Goal: Task Accomplishment & Management: Use online tool/utility

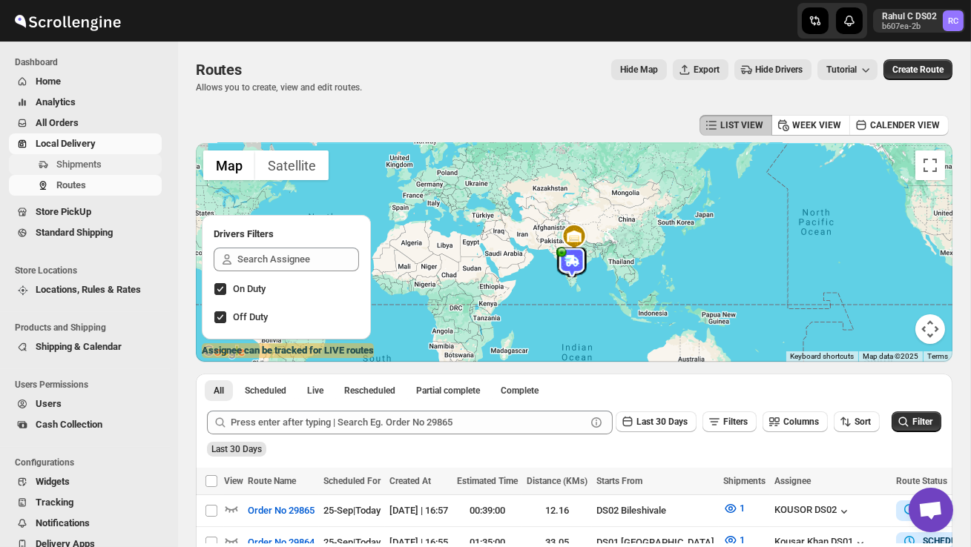
click at [92, 171] on span "Shipments" at bounding box center [107, 164] width 102 height 15
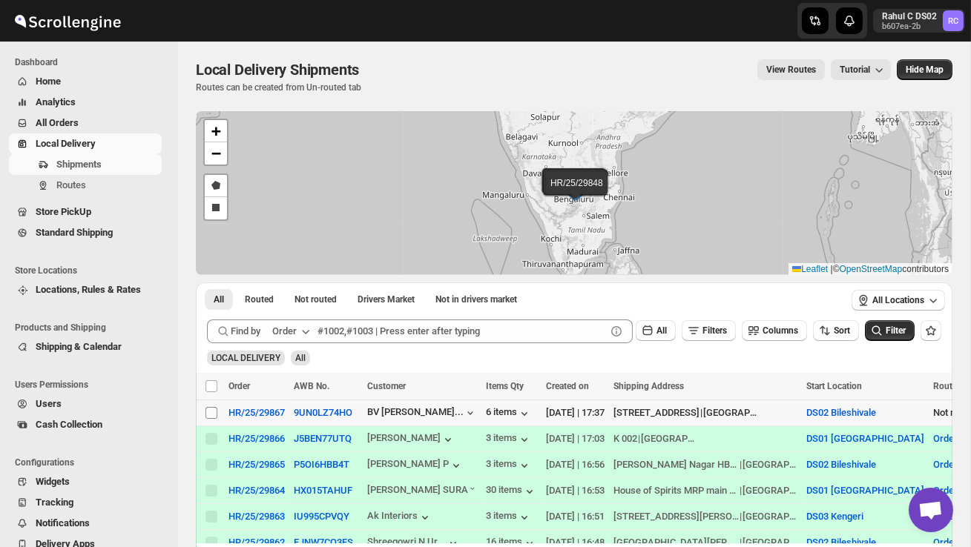
click at [213, 412] on input "Select shipment" at bounding box center [211, 413] width 12 height 12
checkbox input "true"
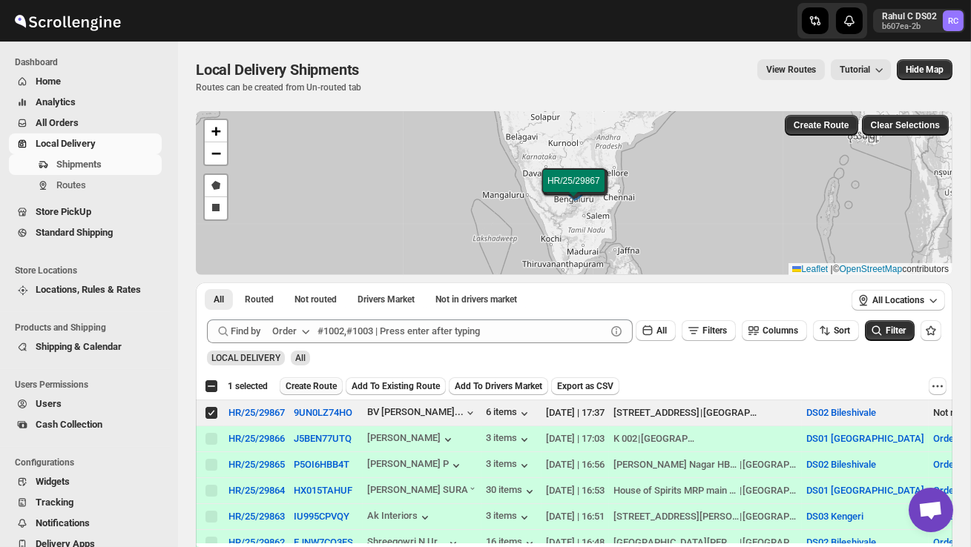
click at [291, 389] on span "Create Route" at bounding box center [311, 386] width 51 height 12
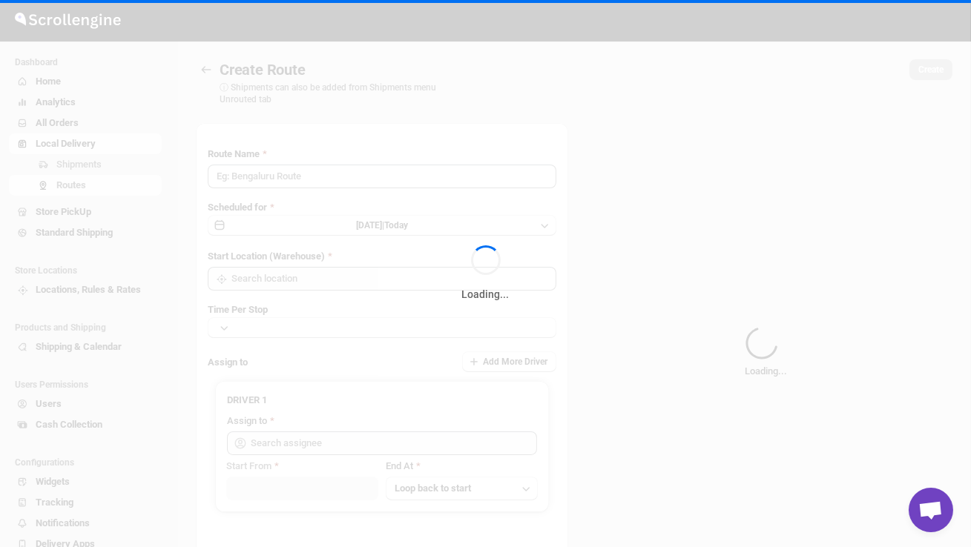
type input "Route - 25/09-0543"
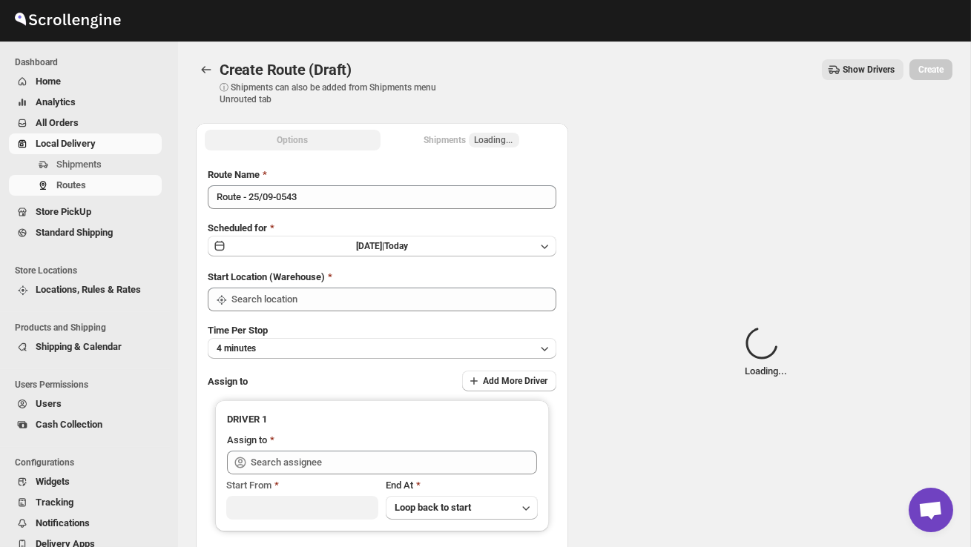
type input "DS02 Bileshivale"
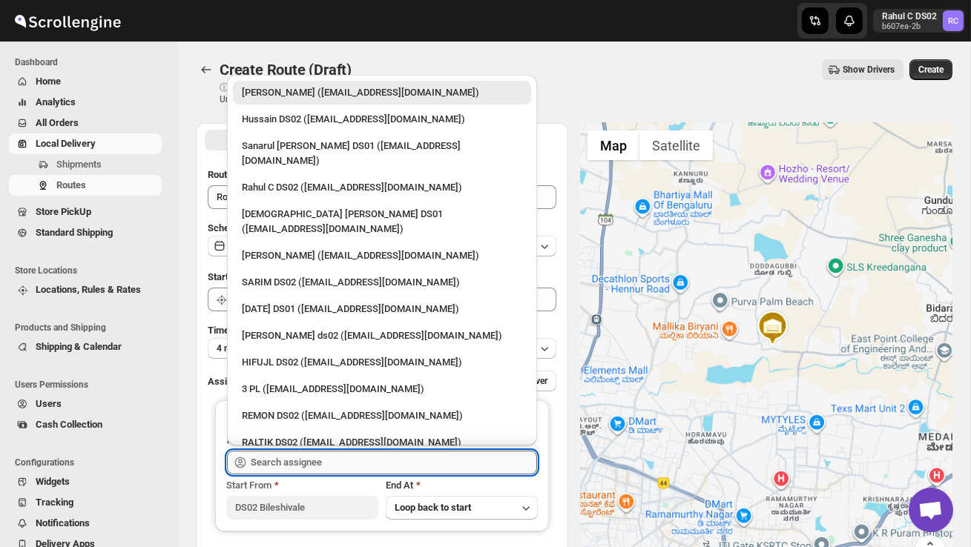
click at [314, 461] on input "text" at bounding box center [394, 463] width 286 height 24
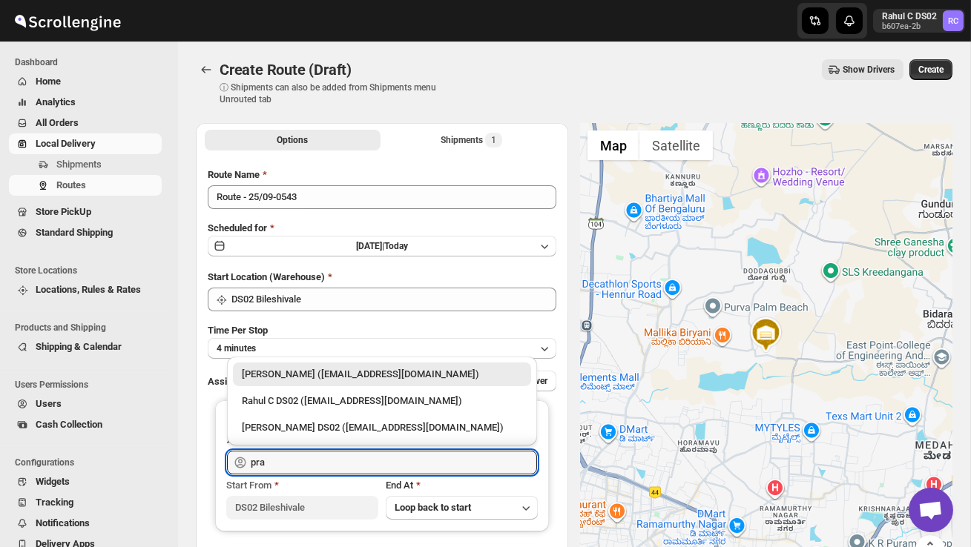
click at [344, 379] on div "Rahul Chopra (pukhraj@home-run.co)" at bounding box center [382, 374] width 280 height 15
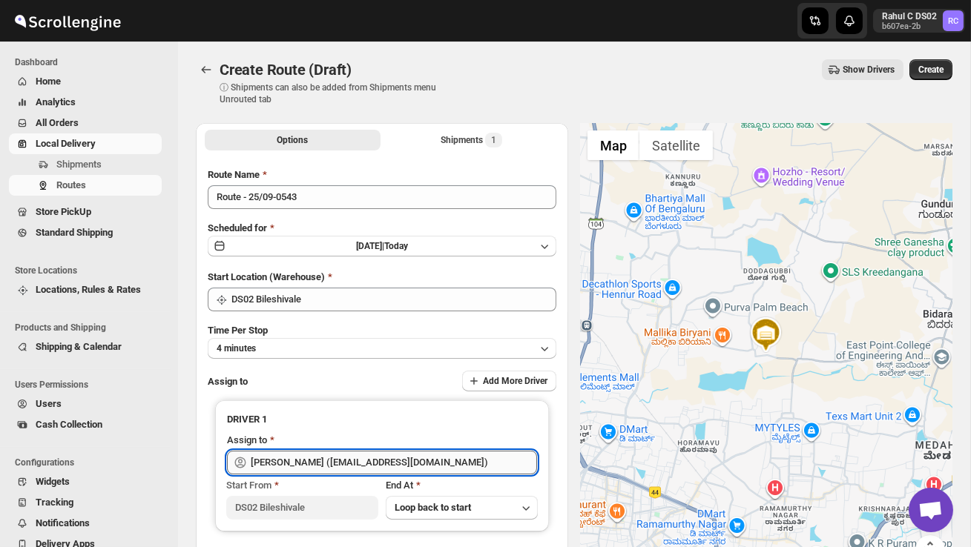
click at [367, 453] on input "Rahul Chopra (pukhraj@home-run.co)" at bounding box center [394, 463] width 286 height 24
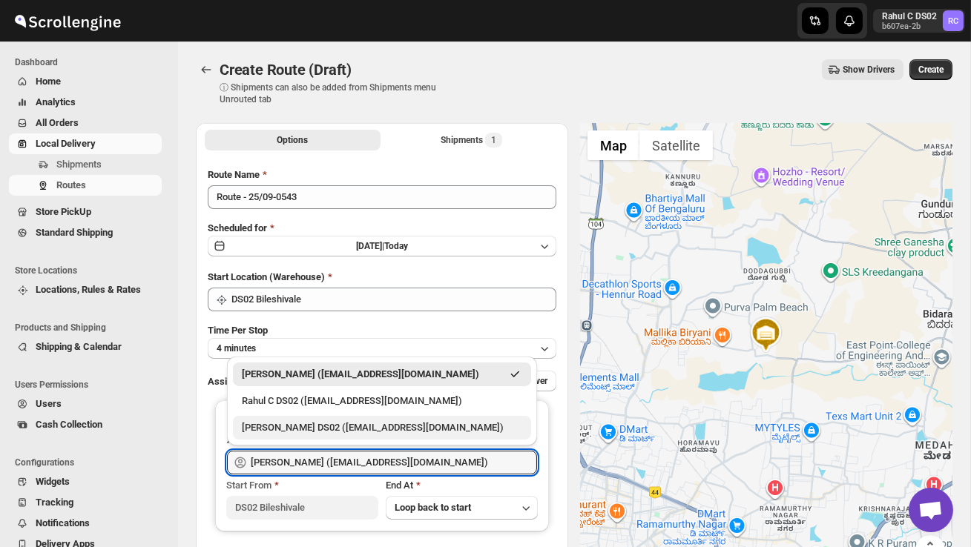
click at [345, 424] on div "PRAKSH NEWAR DS02 (tetidoh251@flektel.com)" at bounding box center [382, 428] width 280 height 15
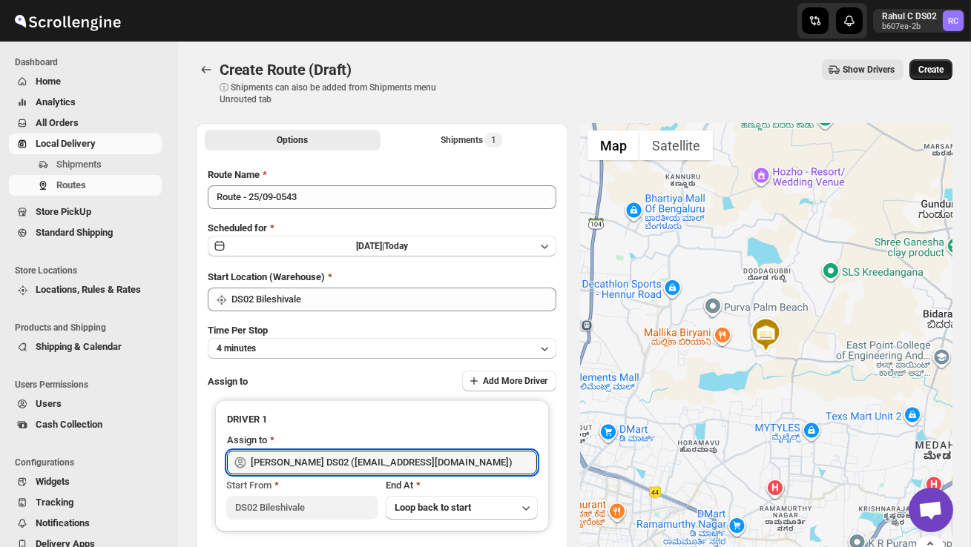
type input "PRAKSH NEWAR DS02 (tetidoh251@flektel.com)"
click at [933, 65] on span "Create" at bounding box center [930, 70] width 25 height 12
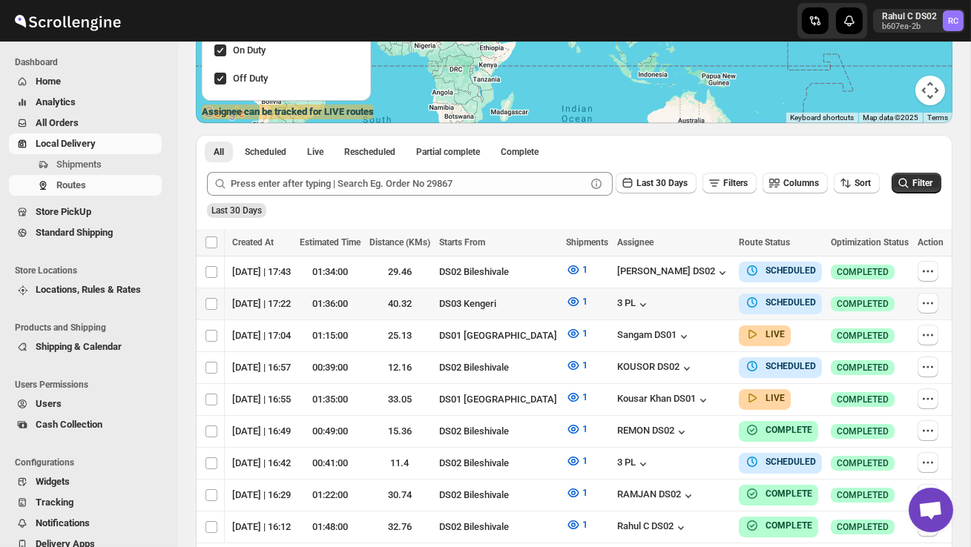
scroll to position [0, 197]
click at [923, 268] on icon "button" at bounding box center [927, 271] width 15 height 15
checkbox input "true"
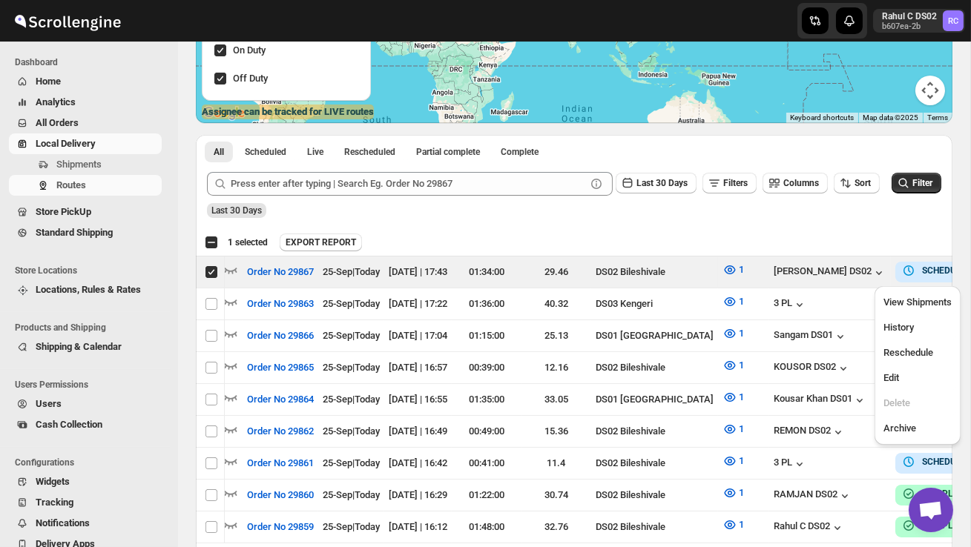
click at [458, 212] on div "Last 30 Days" at bounding box center [572, 205] width 737 height 25
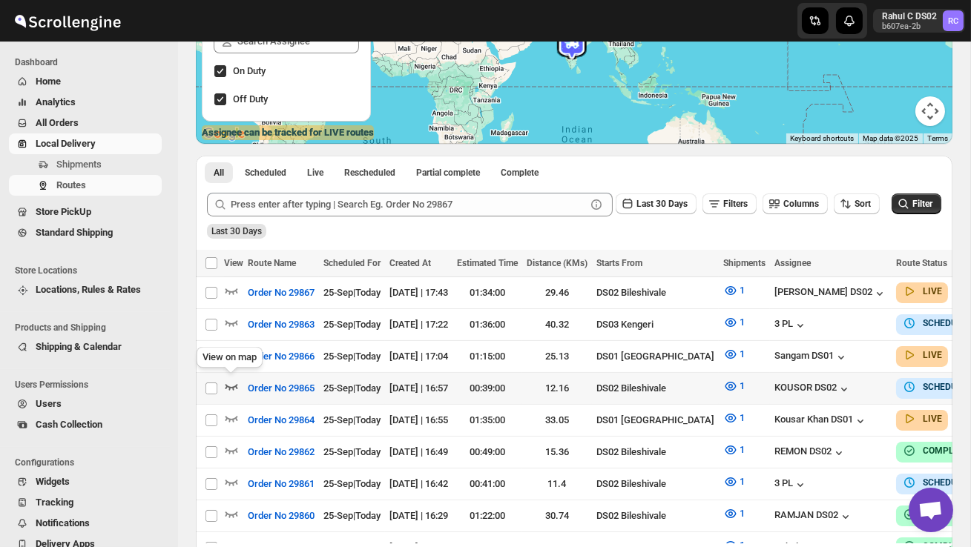
click at [233, 385] on icon "button" at bounding box center [231, 387] width 13 height 6
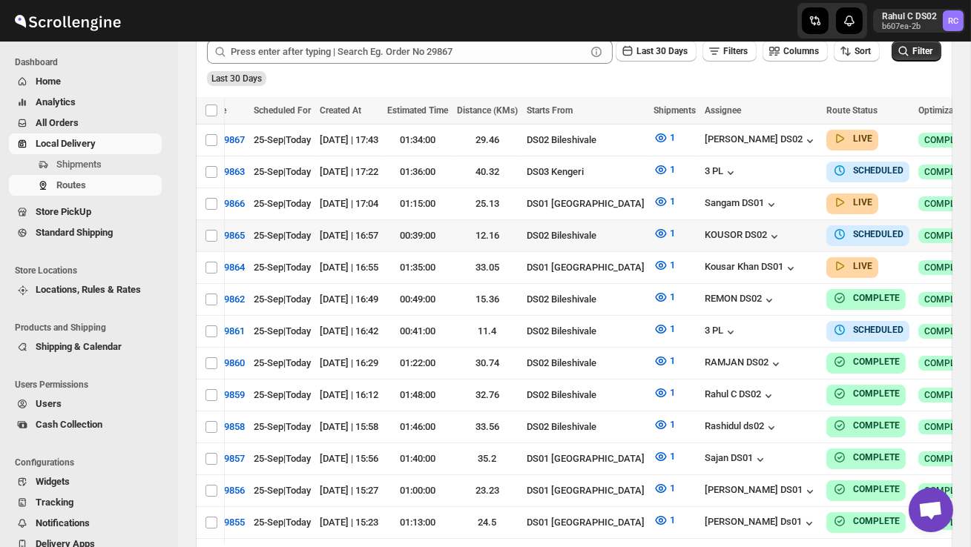
scroll to position [0, 136]
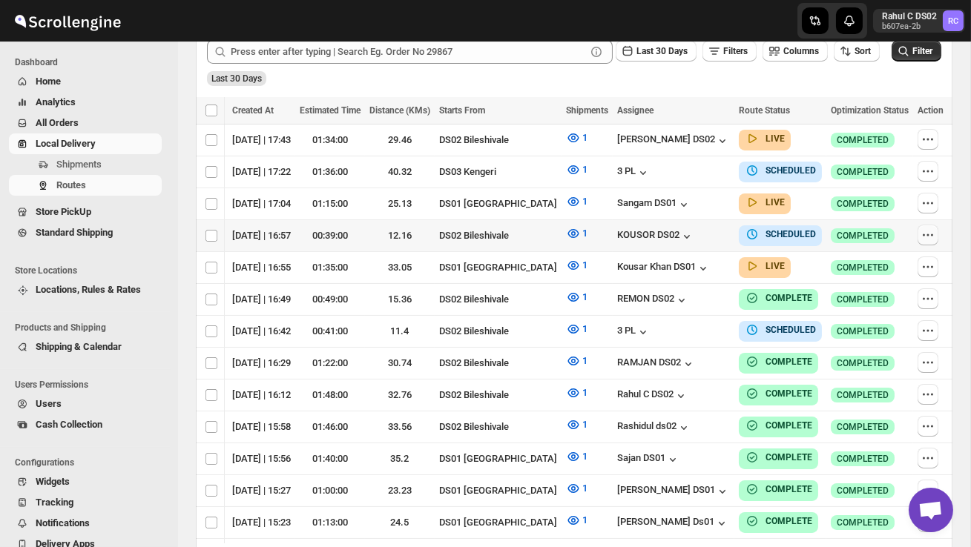
click at [928, 225] on button "button" at bounding box center [927, 235] width 21 height 21
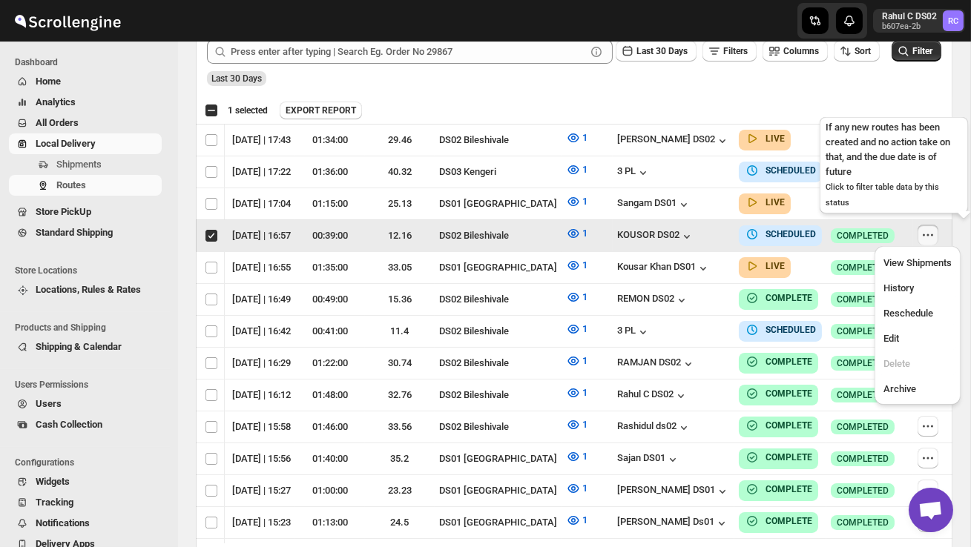
scroll to position [0, 1]
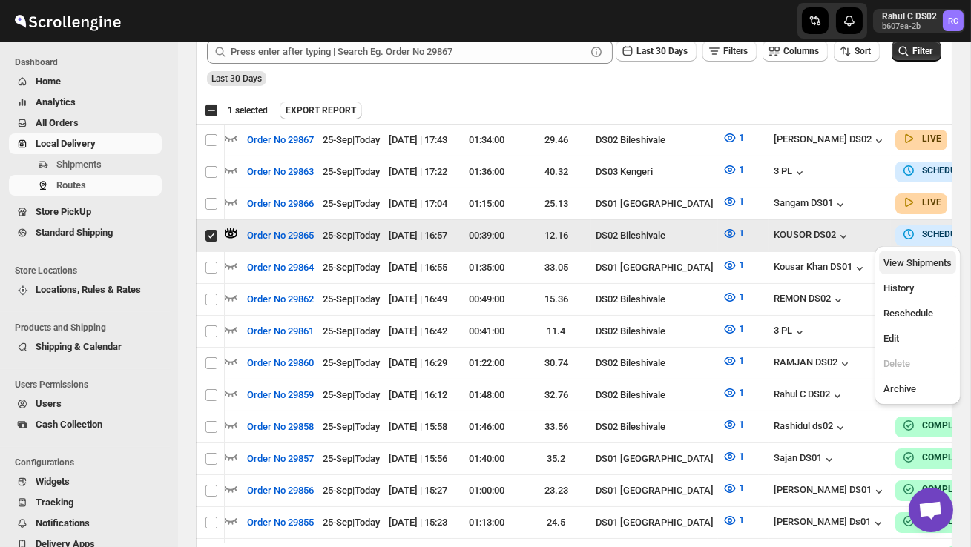
click at [923, 266] on span "View Shipments" at bounding box center [917, 262] width 68 height 11
checkbox input "false"
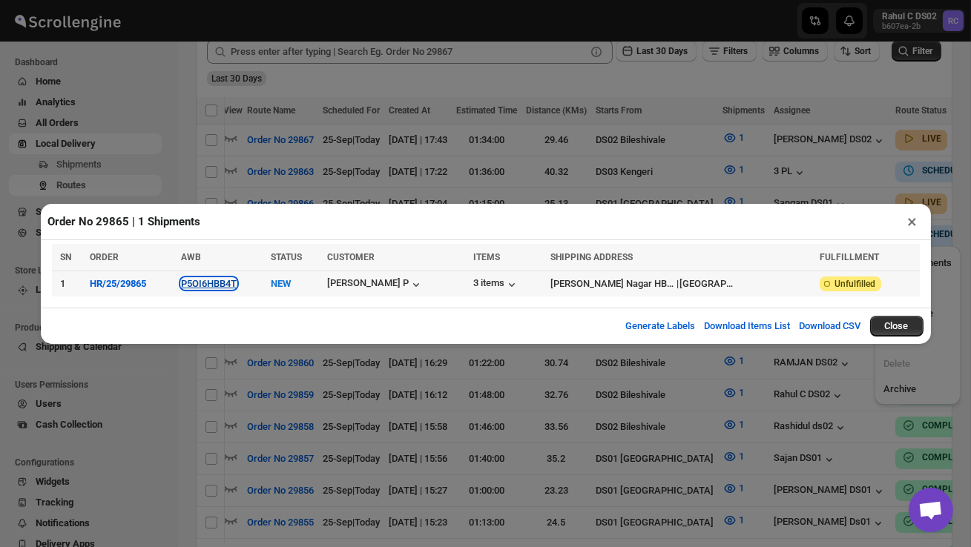
click at [225, 286] on button "P5OI6HBB4T" at bounding box center [209, 283] width 56 height 11
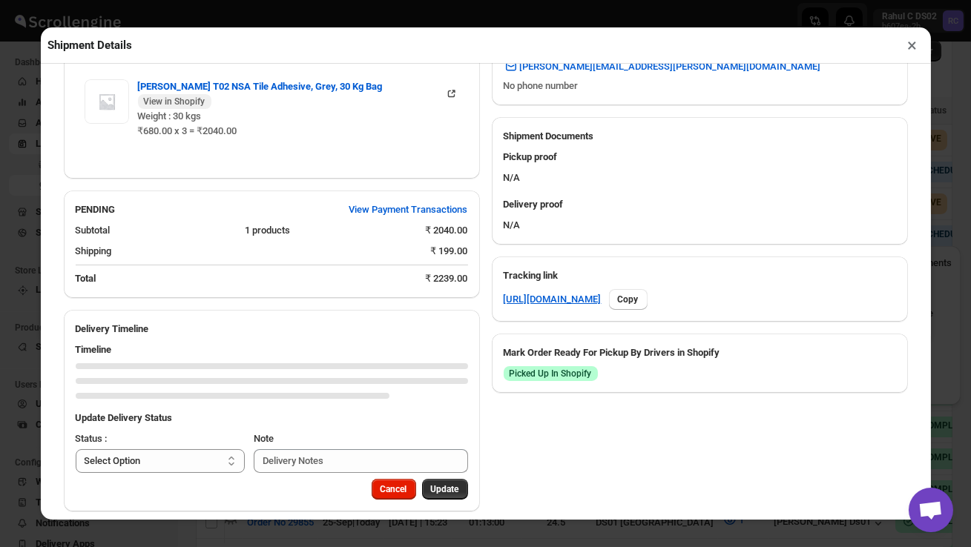
scroll to position [608, 0]
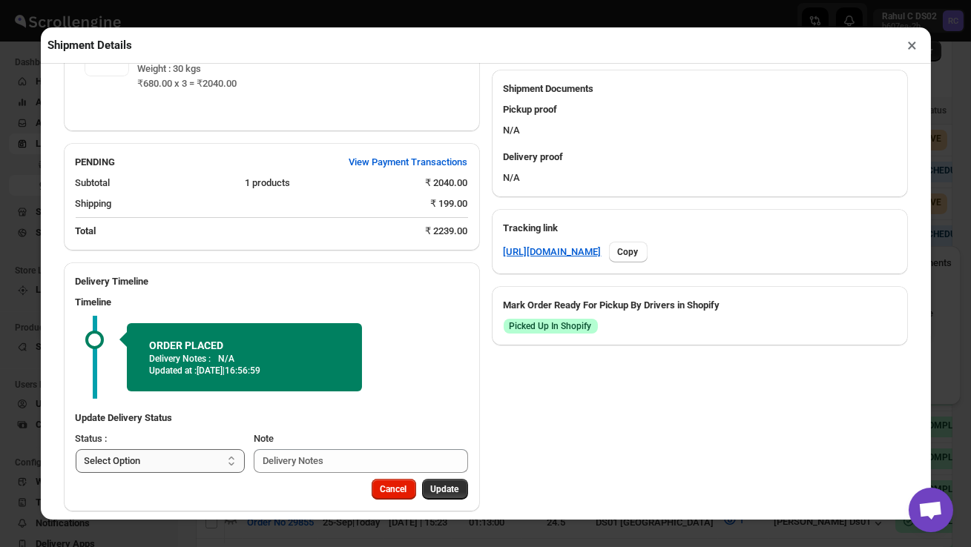
click at [200, 449] on select "Select Option PICKED UP OUT FOR DELIVERY RESCHEDULE DELIVERED CANCELLED" at bounding box center [161, 461] width 170 height 24
select select "PICKED_UP"
click at [421, 484] on span "Pick Products" at bounding box center [431, 490] width 56 height 12
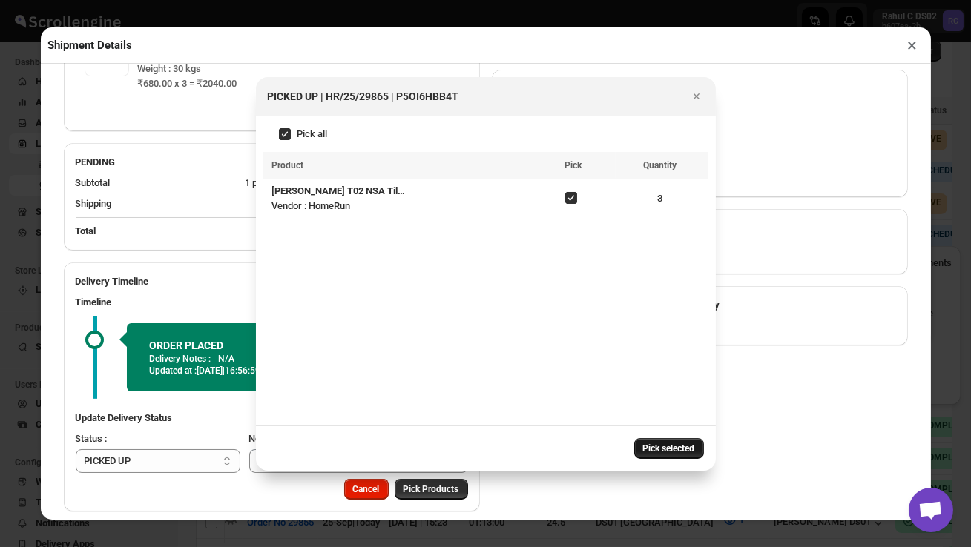
click at [661, 449] on span "Pick selected" at bounding box center [669, 449] width 52 height 12
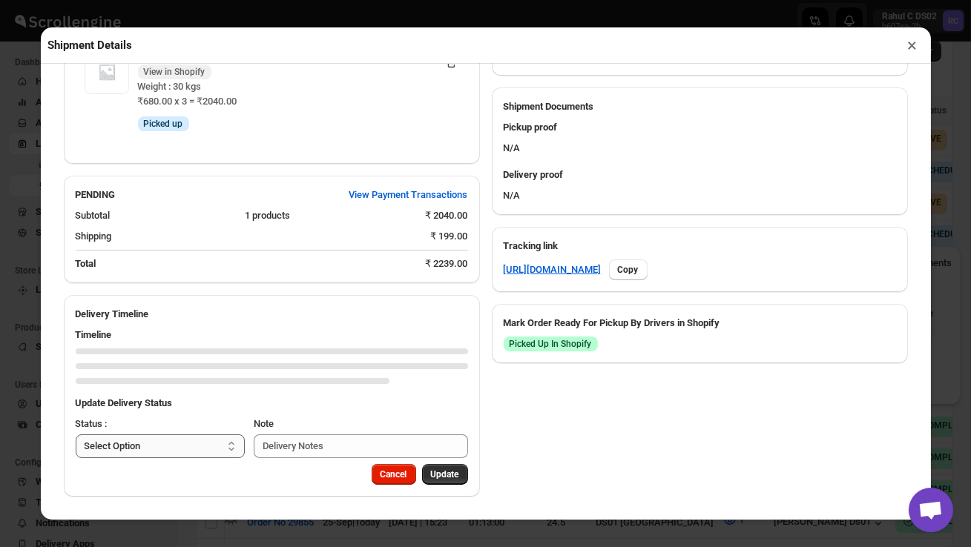
scroll to position [576, 0]
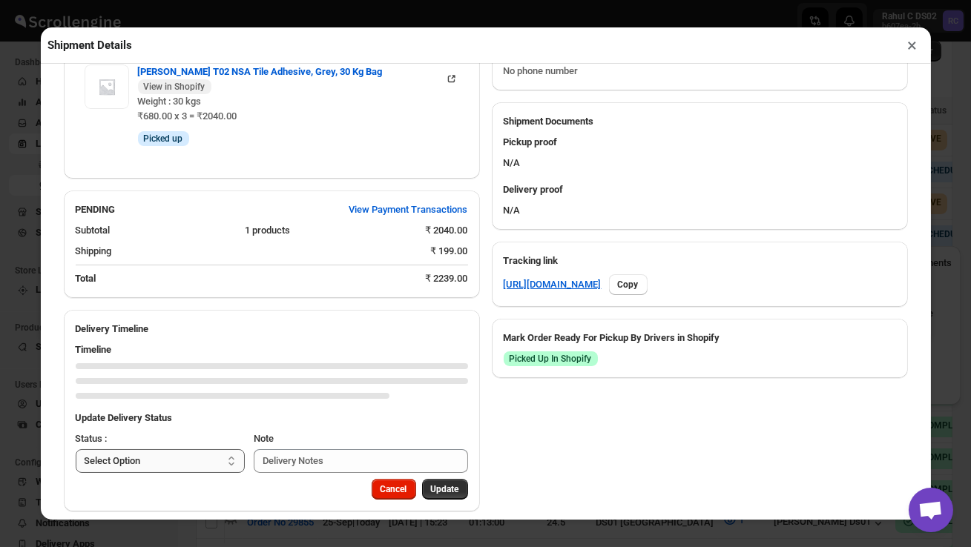
click at [193, 449] on select "Select Option PICKED UP OUT FOR DELIVERY RESCHEDULE DELIVERED CANCELLED" at bounding box center [161, 461] width 170 height 24
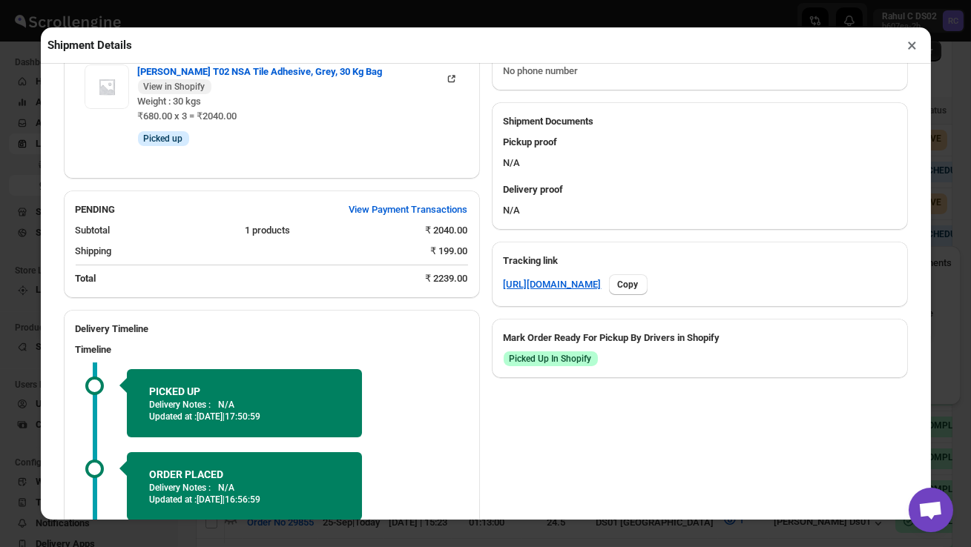
scroll to position [704, 0]
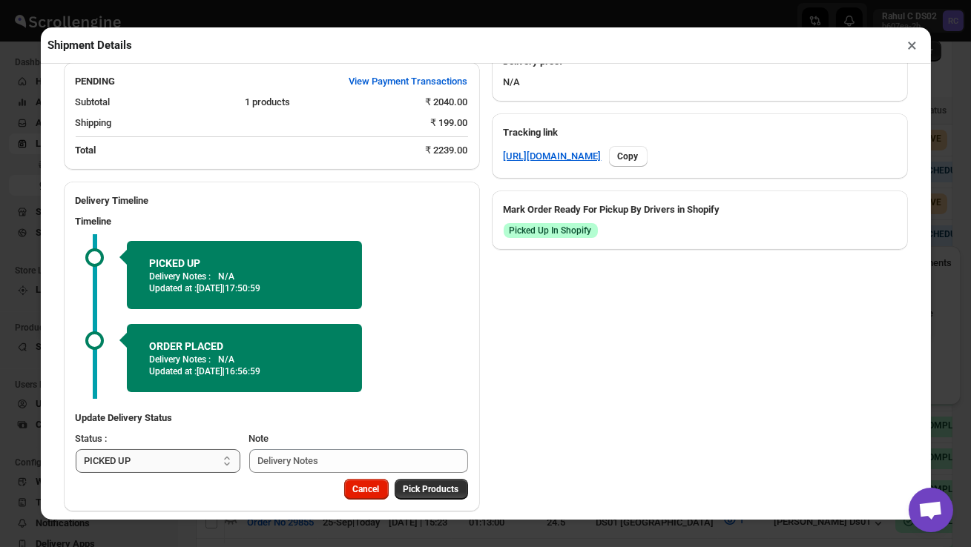
click at [184, 449] on select "Select Option PICKED UP OUT FOR DELIVERY RESCHEDULE DELIVERED CANCELLED" at bounding box center [158, 461] width 165 height 24
select select "OUT_FOR_DELIVERY"
click at [449, 484] on span "Update" at bounding box center [445, 490] width 28 height 12
select select
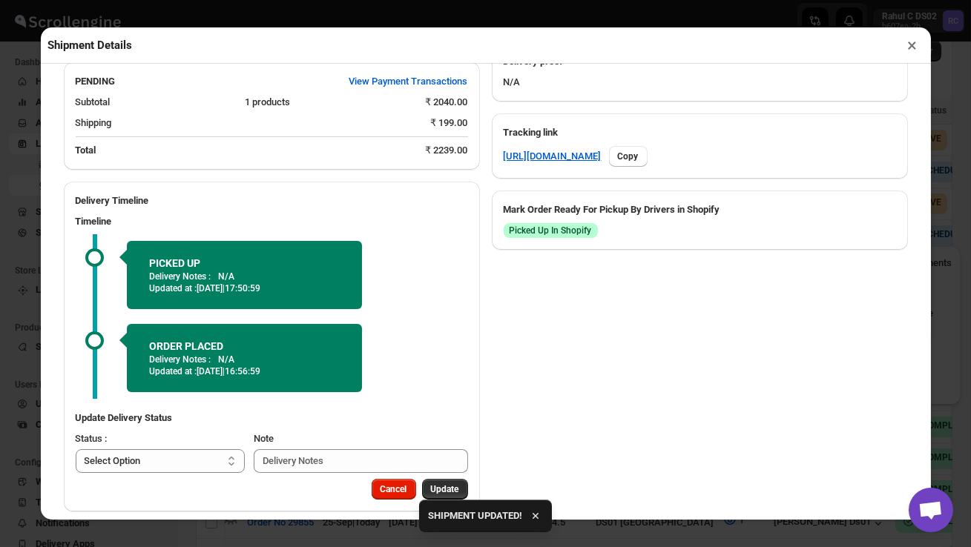
click at [915, 42] on button "×" at bounding box center [913, 45] width 22 height 21
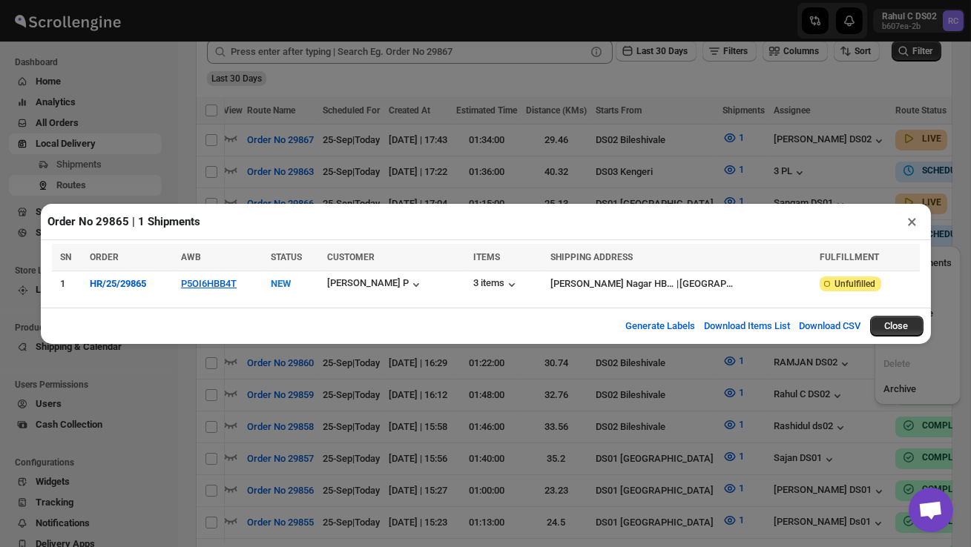
click at [909, 217] on button "×" at bounding box center [913, 221] width 22 height 21
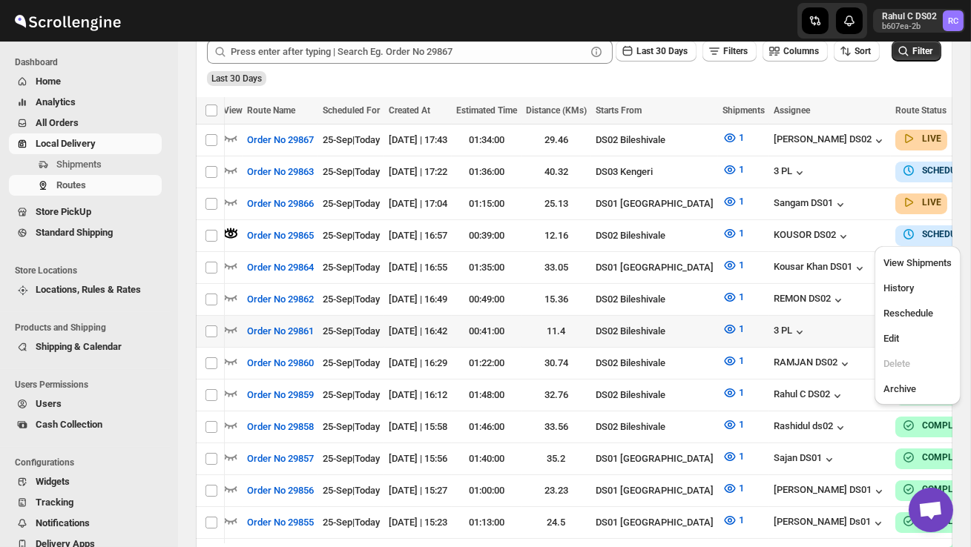
scroll to position [0, 136]
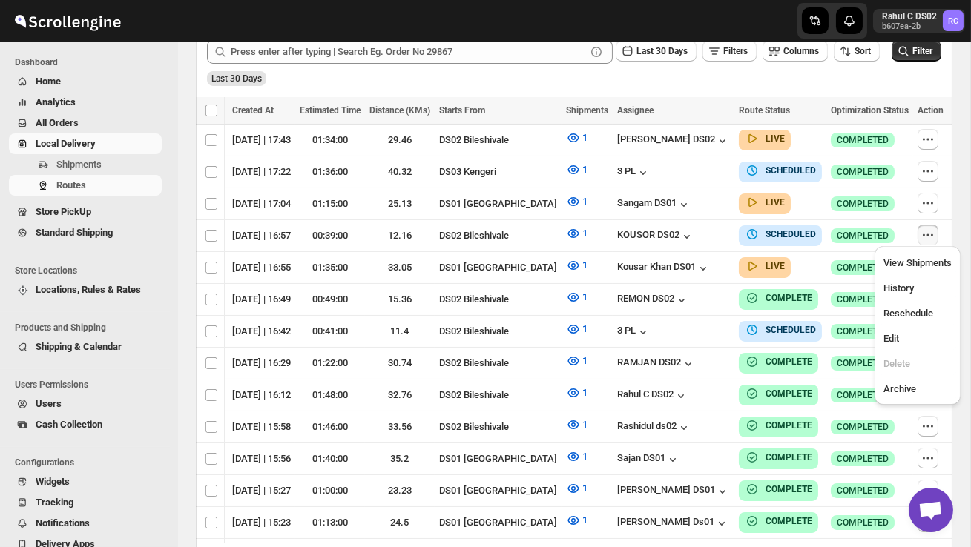
click at [771, 75] on div "Last 30 Days" at bounding box center [572, 73] width 737 height 25
click at [932, 325] on icon "button" at bounding box center [927, 330] width 15 height 15
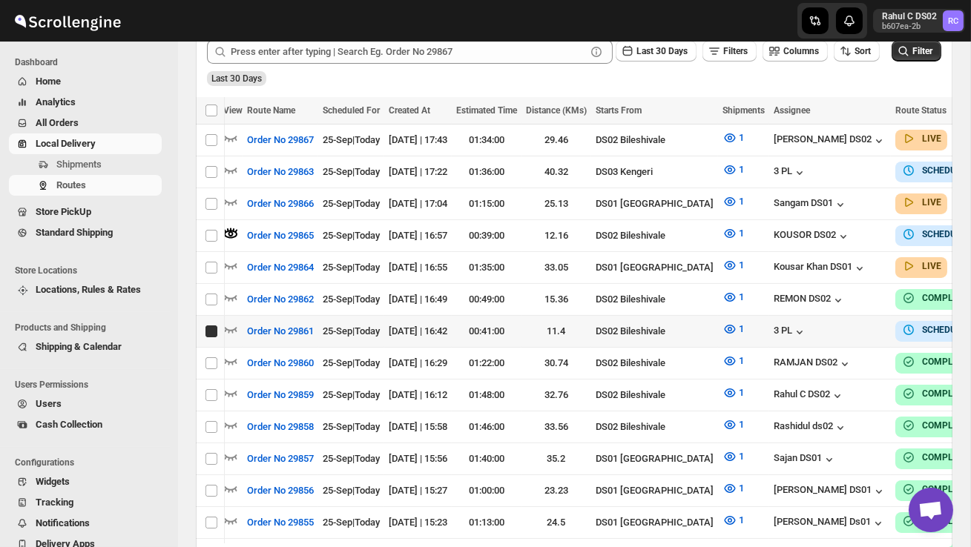
scroll to position [0, 1]
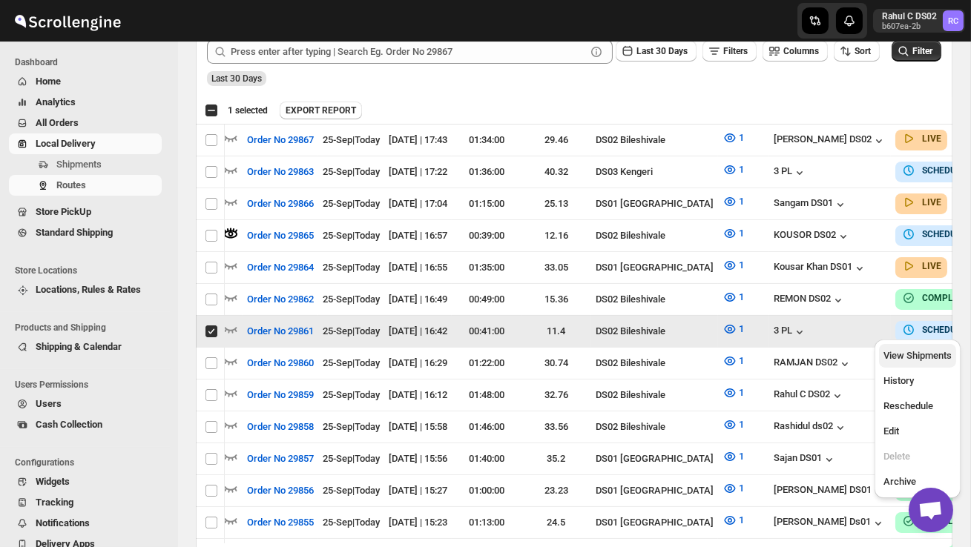
click at [928, 352] on span "View Shipments" at bounding box center [917, 355] width 68 height 11
checkbox input "false"
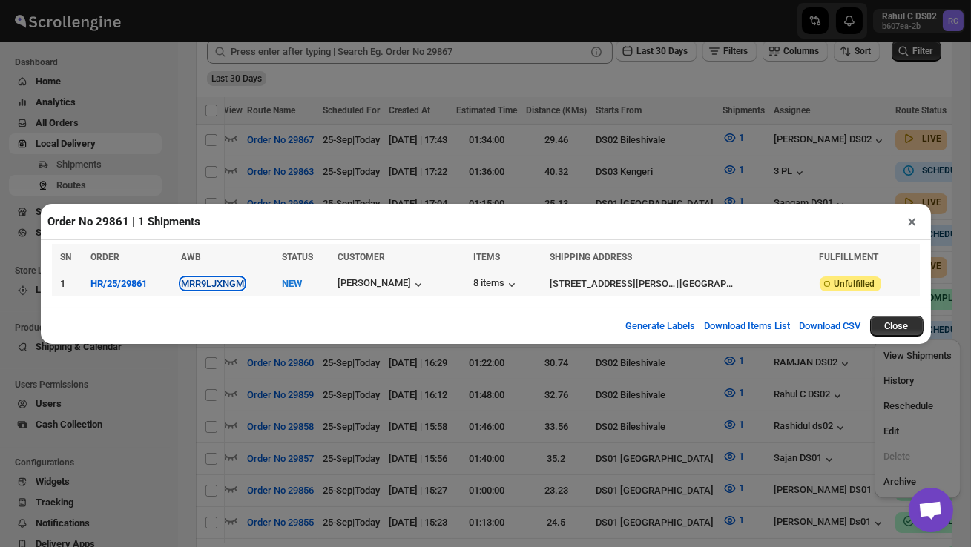
click at [203, 284] on button "MRR9LJXNGM" at bounding box center [212, 283] width 63 height 11
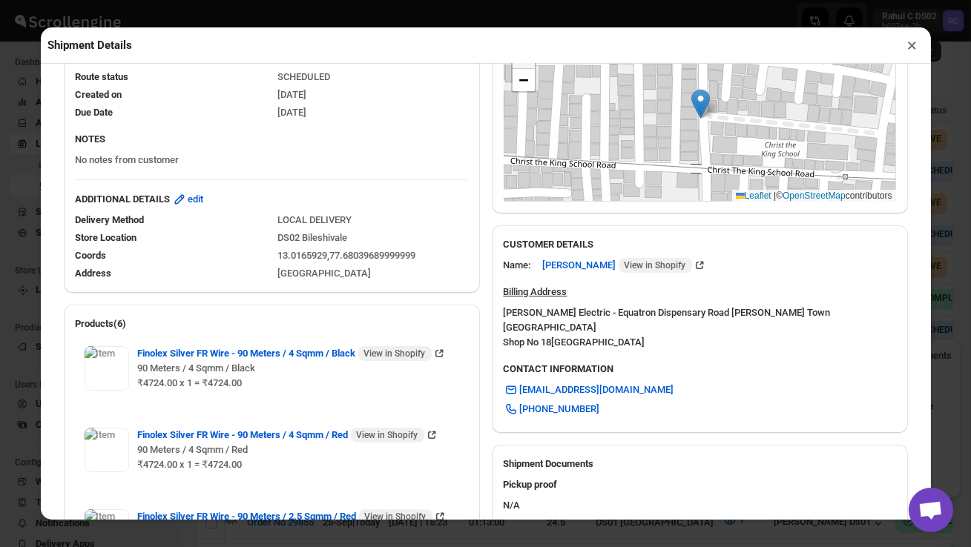
scroll to position [694, 0]
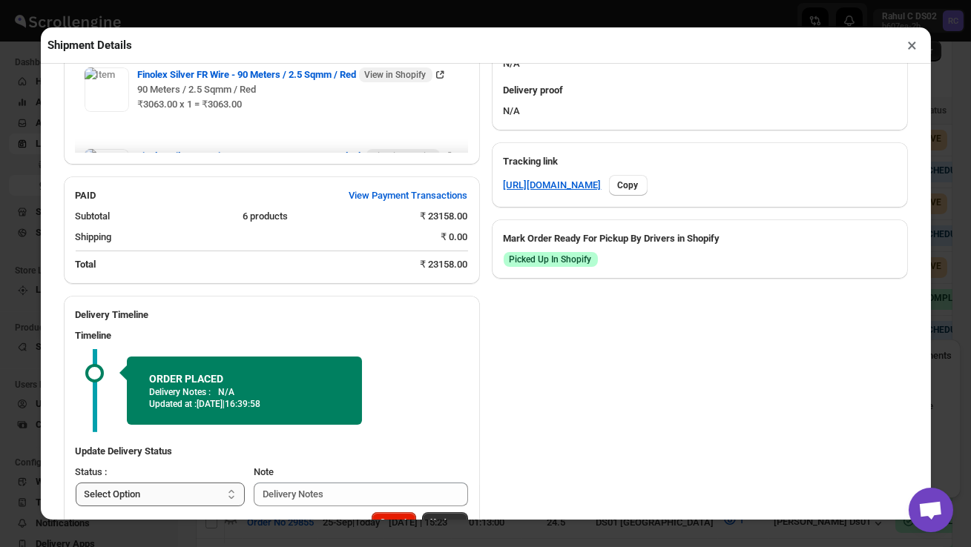
click at [180, 489] on select "Select Option PICKED UP OUT FOR DELIVERY RESCHEDULE DELIVERED CANCELLED" at bounding box center [161, 495] width 170 height 24
select select "PICKED_UP"
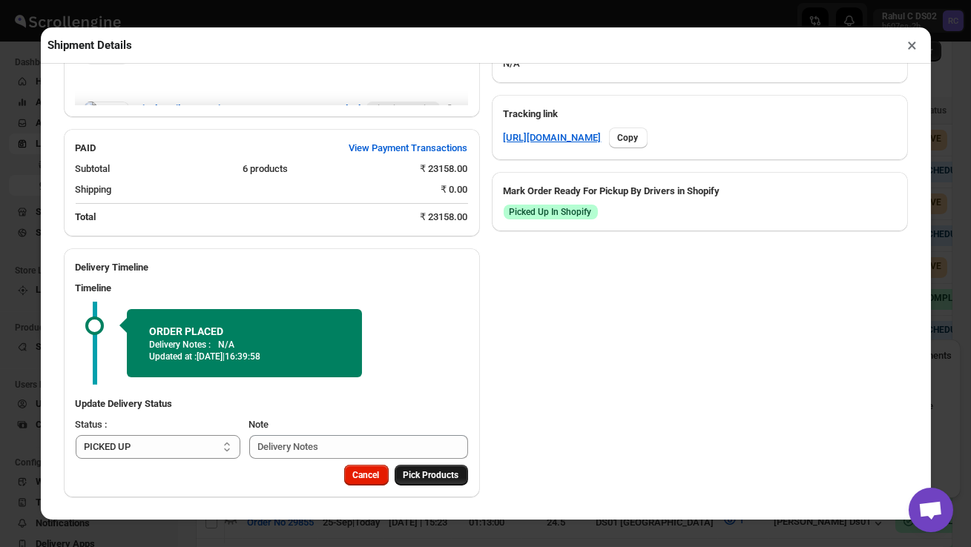
click at [422, 474] on span "Pick Products" at bounding box center [431, 475] width 56 height 12
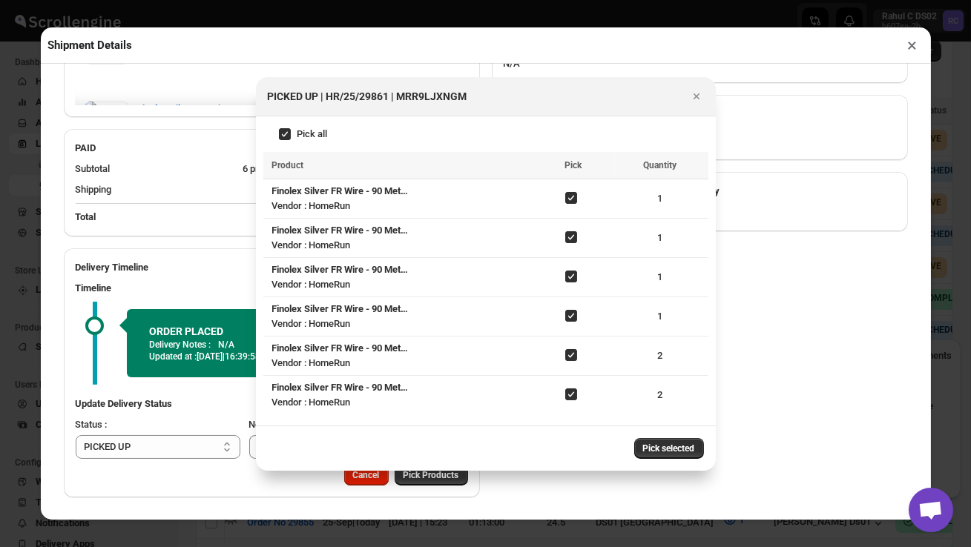
click at [663, 451] on span "Pick selected" at bounding box center [669, 449] width 52 height 12
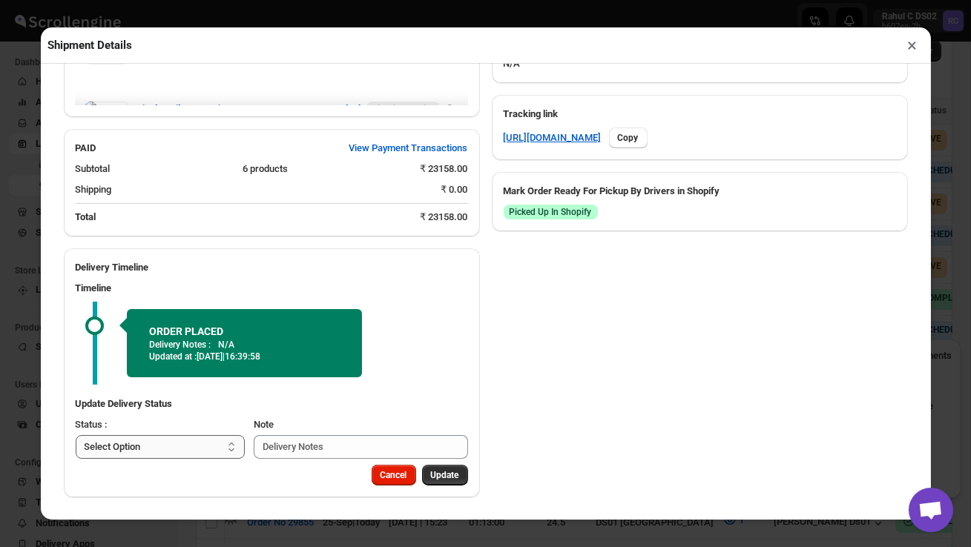
click at [183, 449] on select "Select Option PICKED UP OUT FOR DELIVERY RESCHEDULE DELIVERED CANCELLED" at bounding box center [161, 447] width 170 height 24
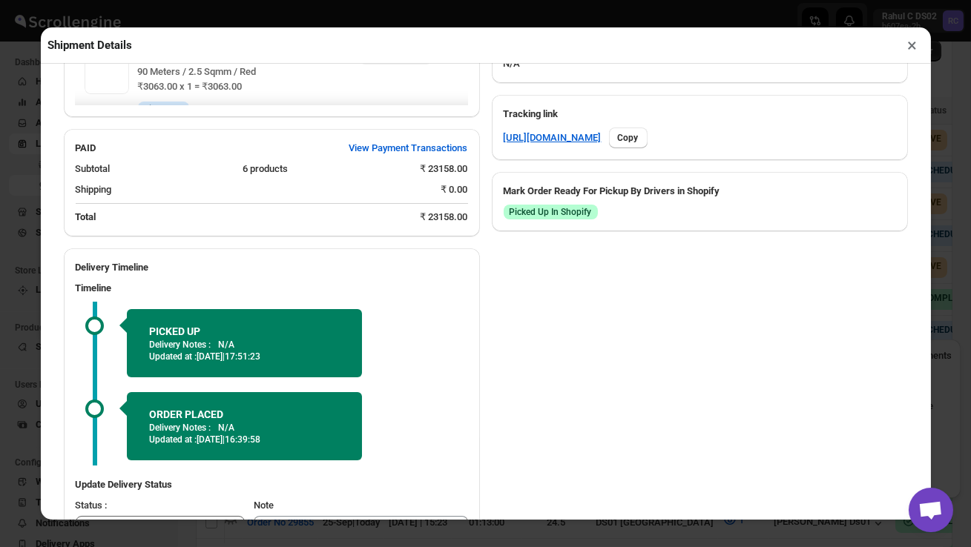
select select "OUT_FOR_DELIVERY"
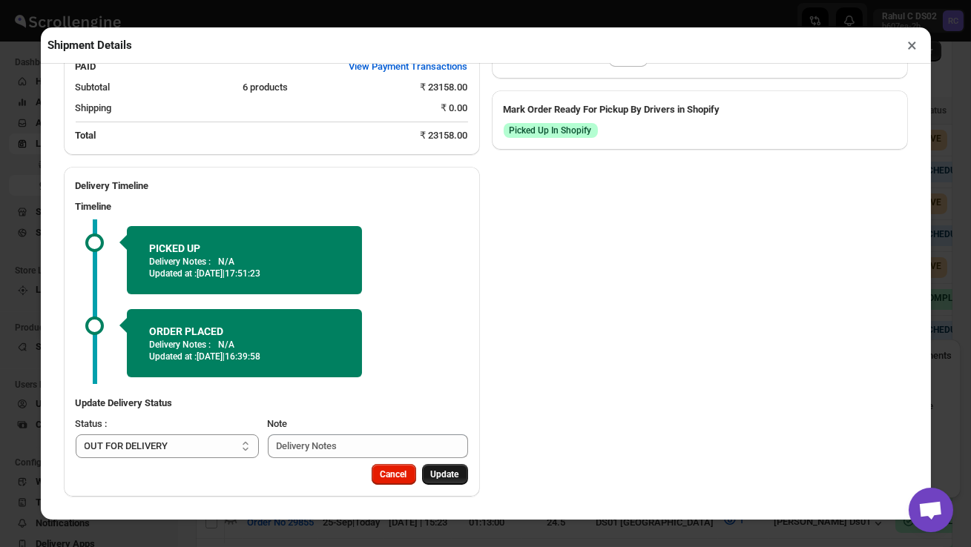
click at [445, 479] on span "Update" at bounding box center [445, 475] width 28 height 12
select select
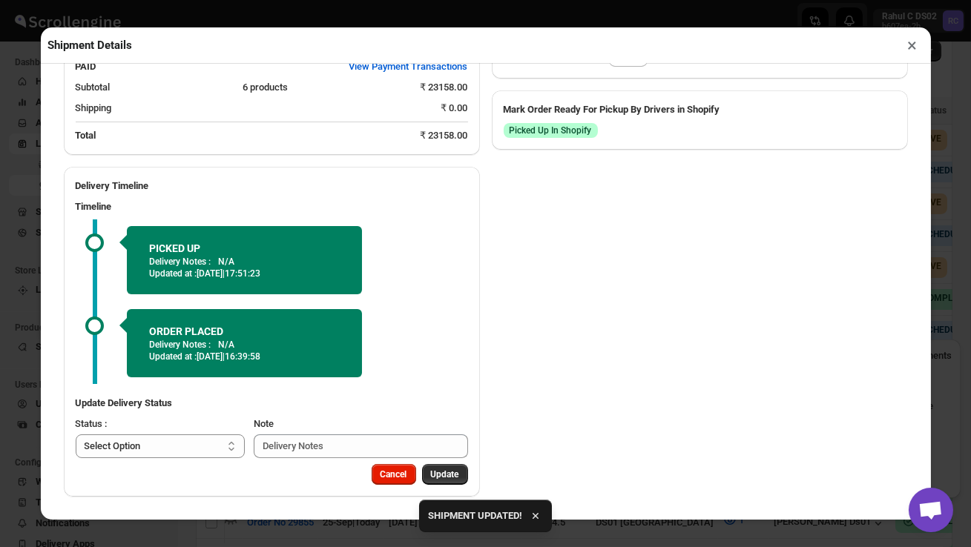
click at [912, 45] on button "×" at bounding box center [913, 45] width 22 height 21
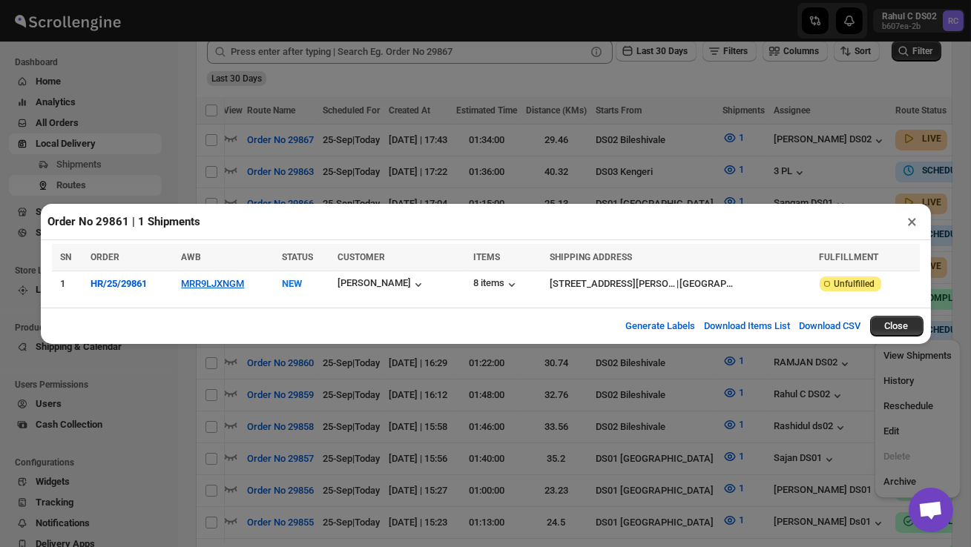
click at [905, 217] on button "×" at bounding box center [913, 221] width 22 height 21
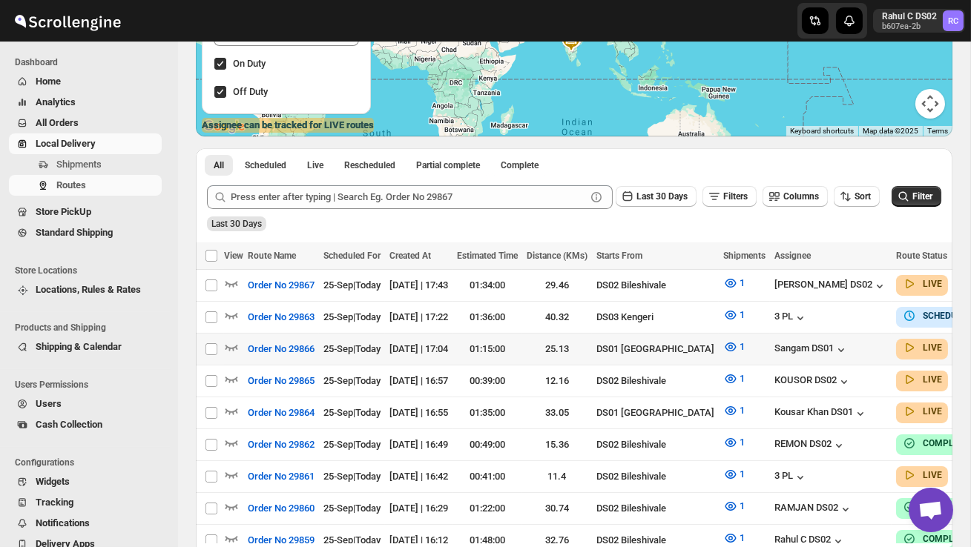
scroll to position [248, 0]
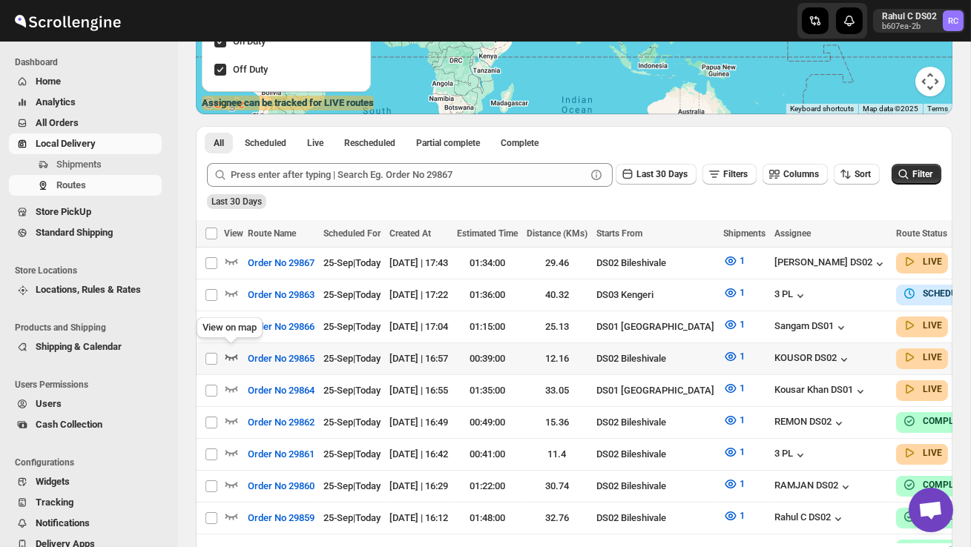
click at [231, 355] on icon "button" at bounding box center [231, 358] width 13 height 6
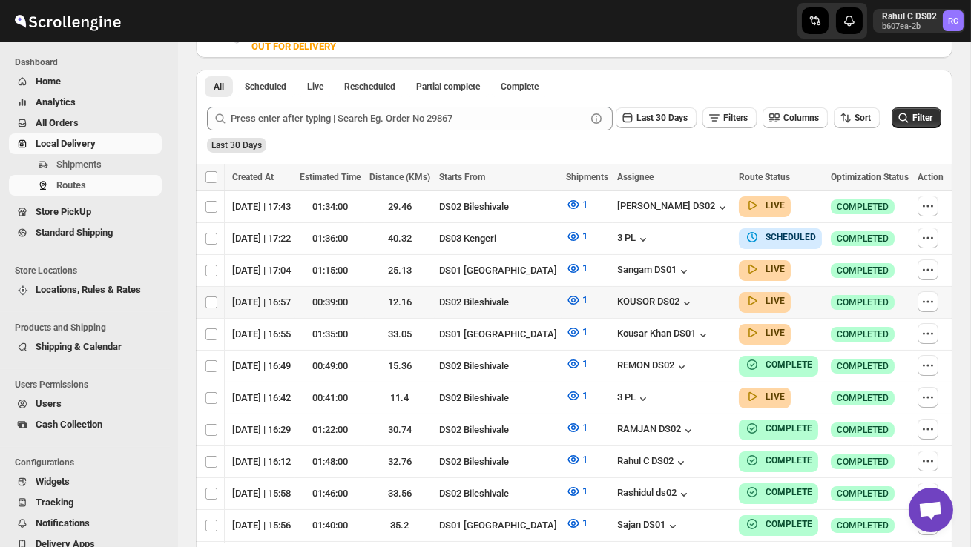
scroll to position [0, 197]
click at [929, 296] on icon "button" at bounding box center [927, 301] width 15 height 15
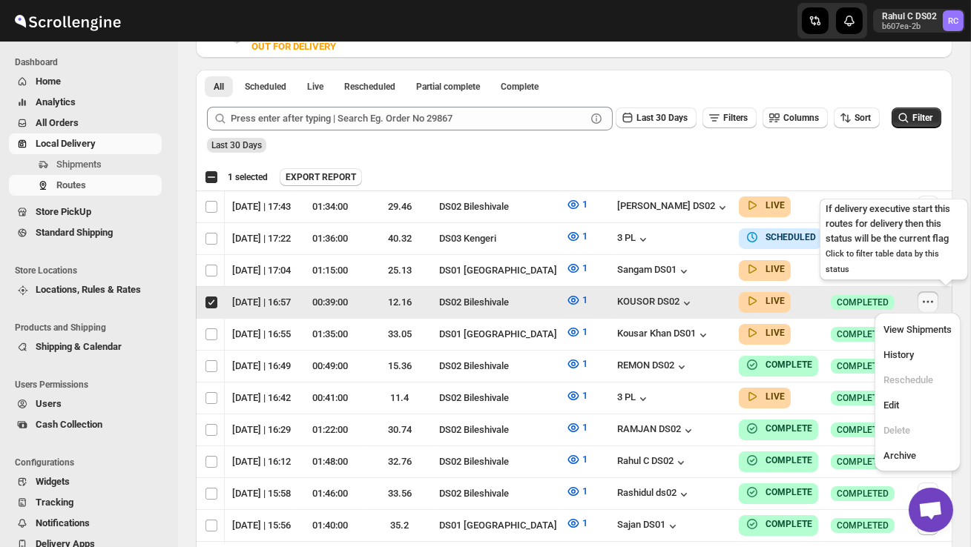
scroll to position [0, 1]
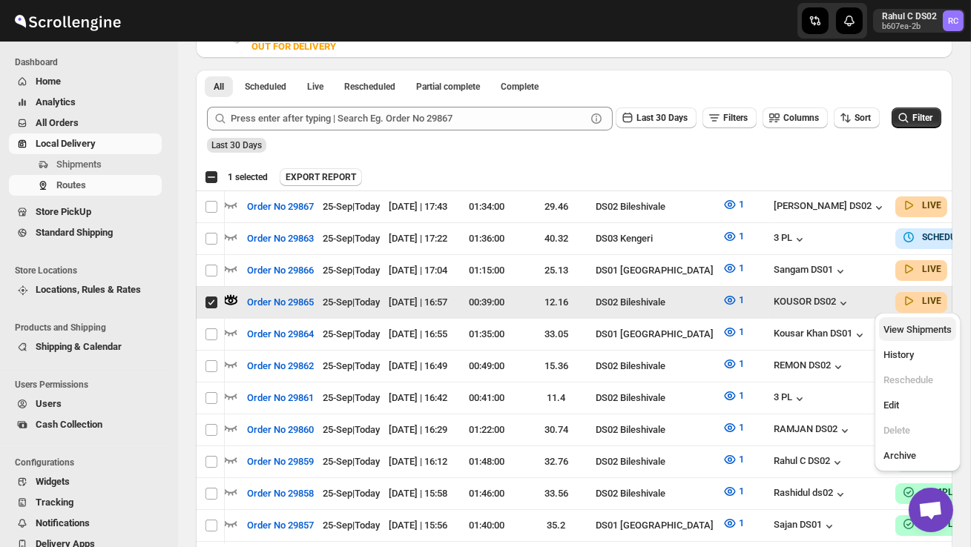
click at [929, 334] on span "View Shipments" at bounding box center [917, 329] width 68 height 11
checkbox input "false"
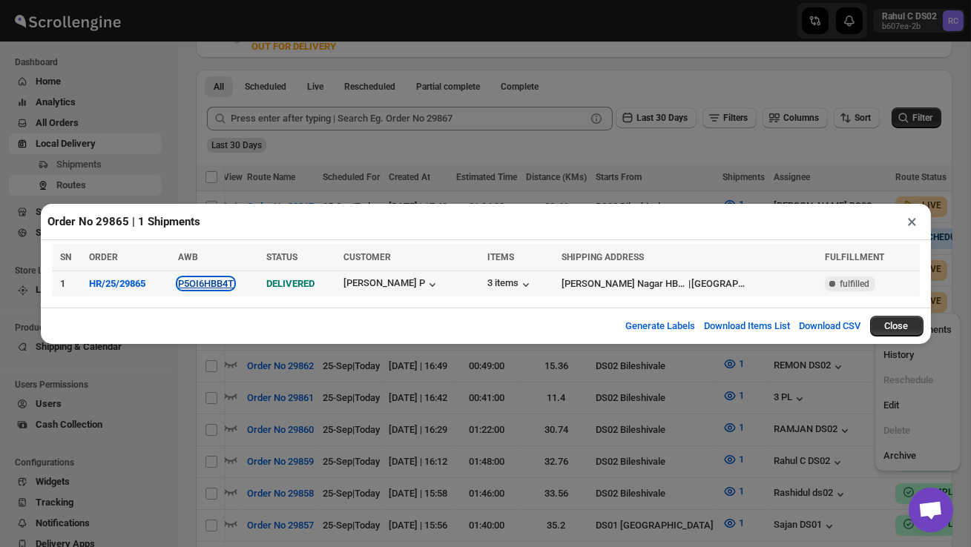
click at [234, 283] on button "P5OI6HBB4T" at bounding box center [206, 283] width 56 height 11
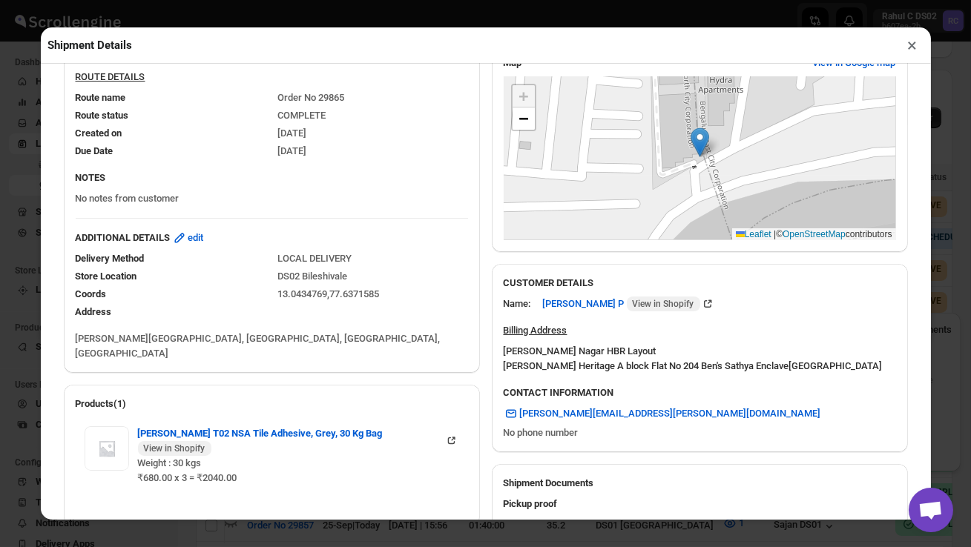
scroll to position [185, 0]
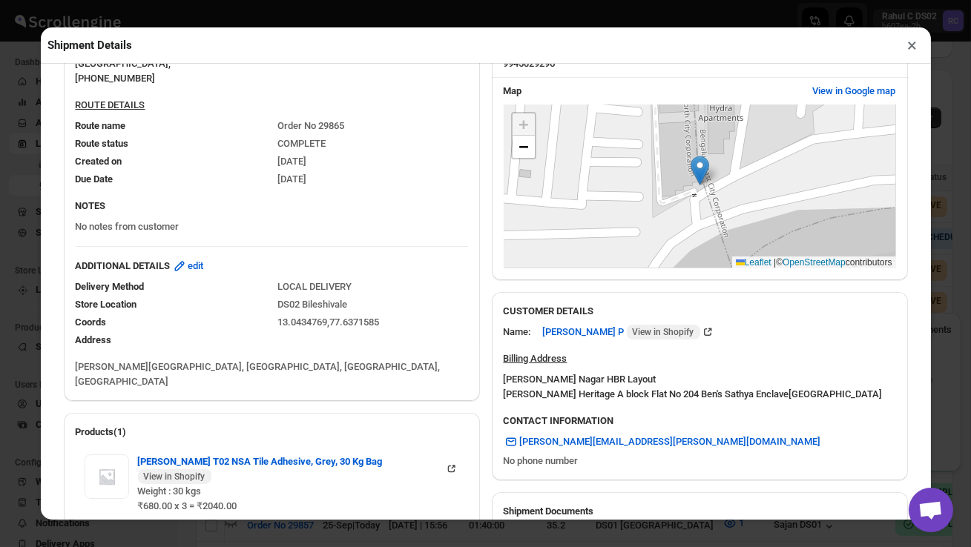
click at [912, 47] on button "×" at bounding box center [913, 45] width 22 height 21
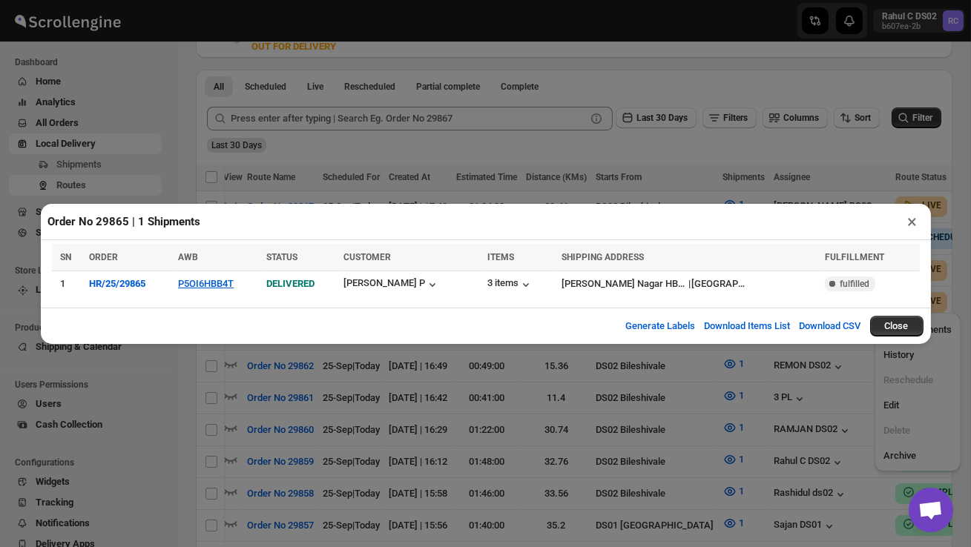
click at [912, 220] on button "×" at bounding box center [913, 221] width 22 height 21
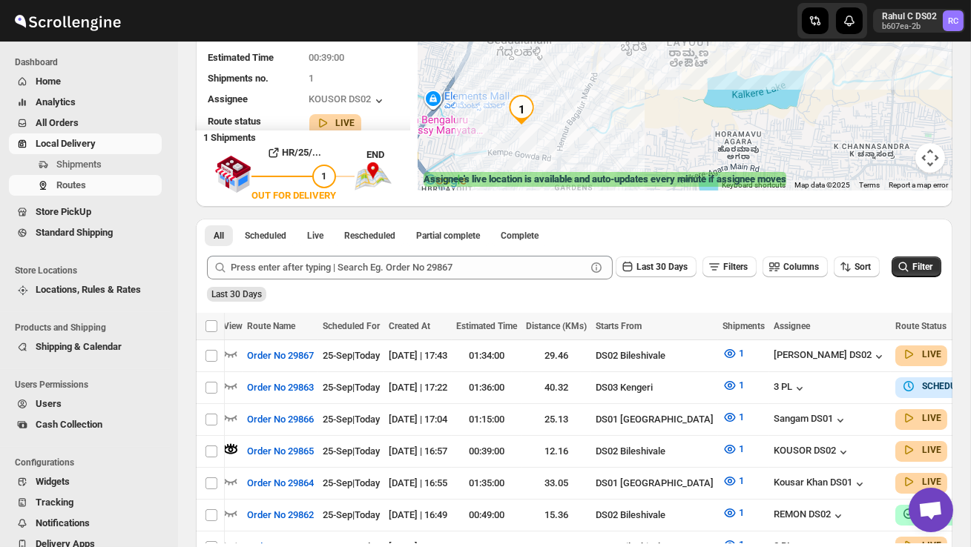
scroll to position [0, 0]
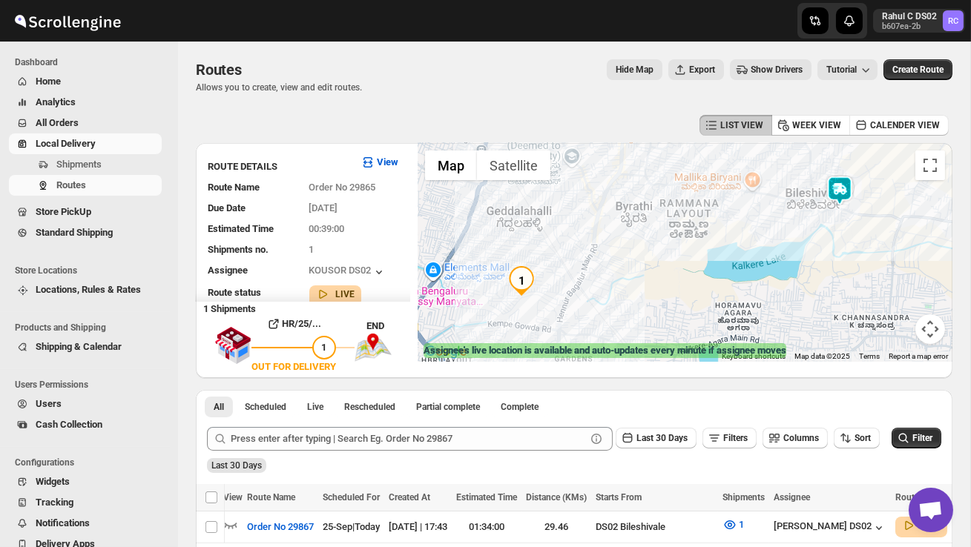
click at [432, 76] on div "Hide Map Export Show Drivers Tutorial" at bounding box center [626, 69] width 504 height 21
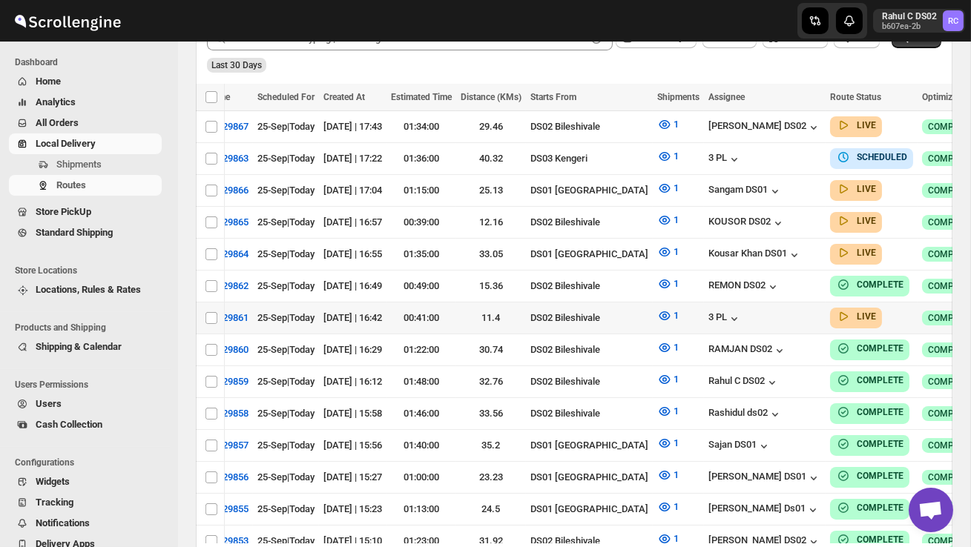
scroll to position [0, 197]
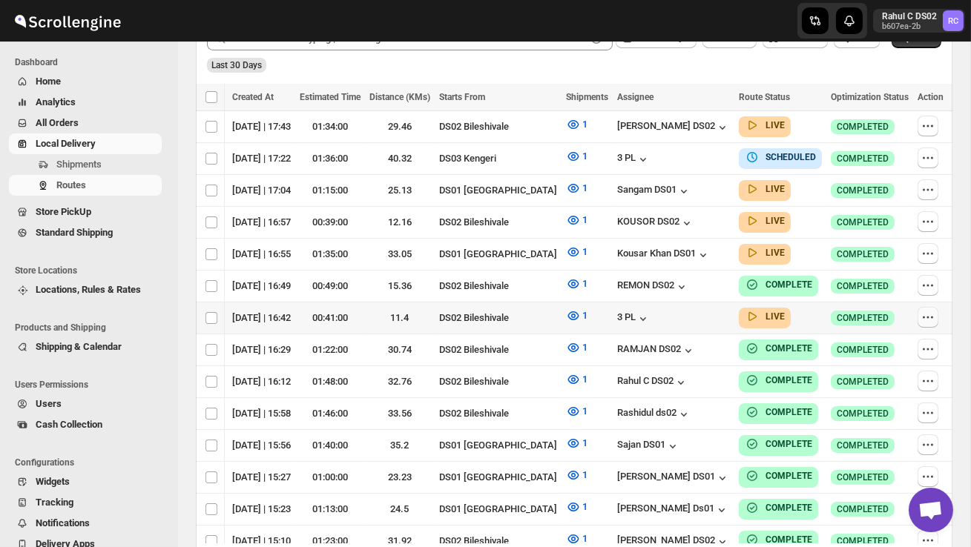
click at [925, 310] on icon "button" at bounding box center [927, 317] width 15 height 15
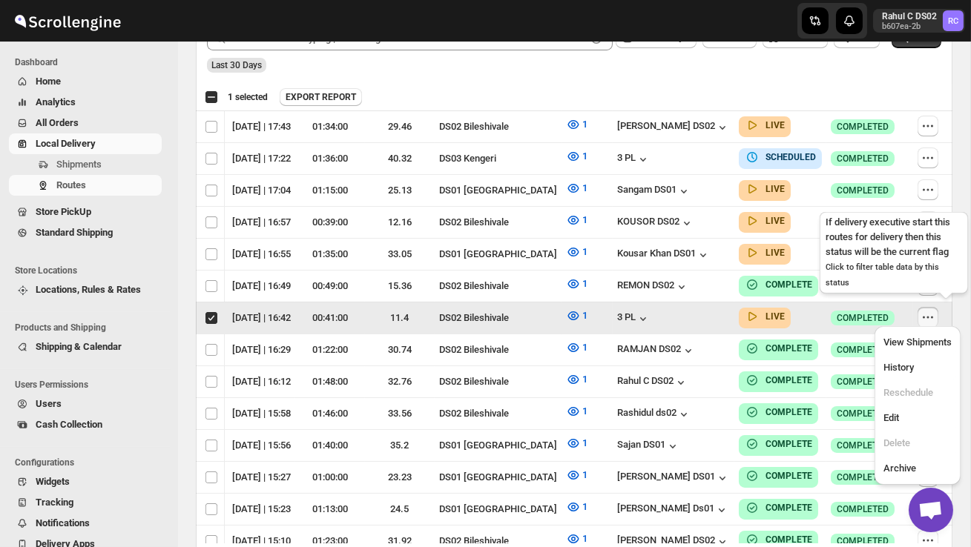
scroll to position [0, 1]
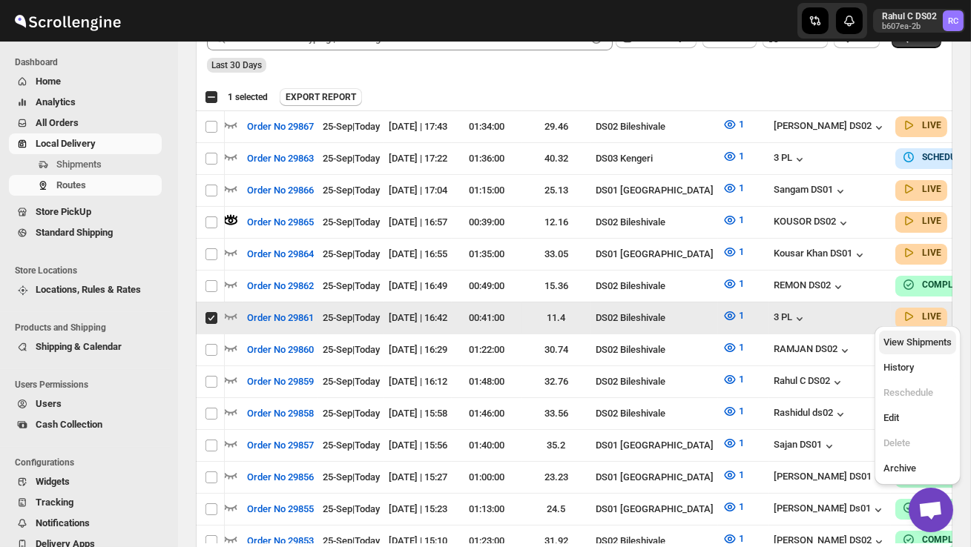
click at [926, 340] on span "View Shipments" at bounding box center [917, 342] width 68 height 11
checkbox input "false"
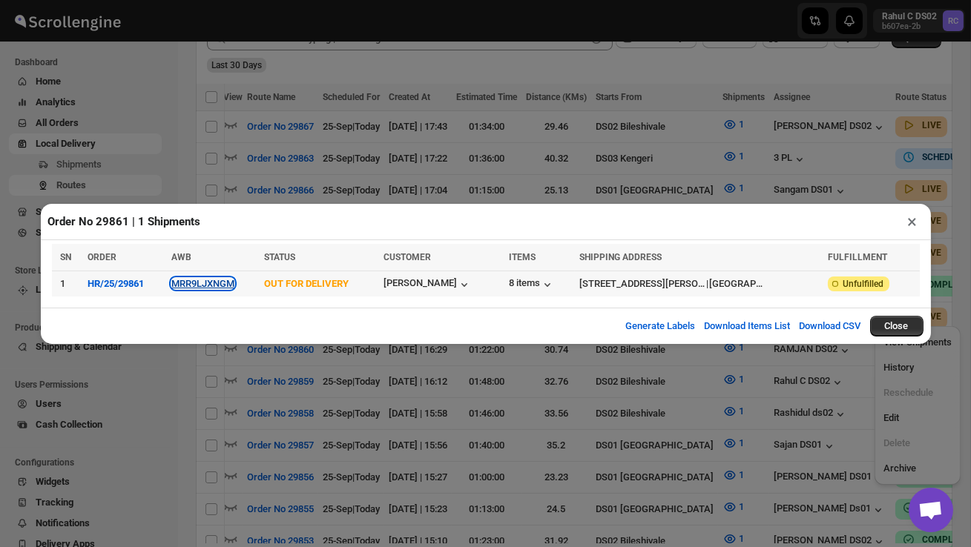
click at [221, 284] on button "MRR9LJXNGM" at bounding box center [202, 283] width 63 height 11
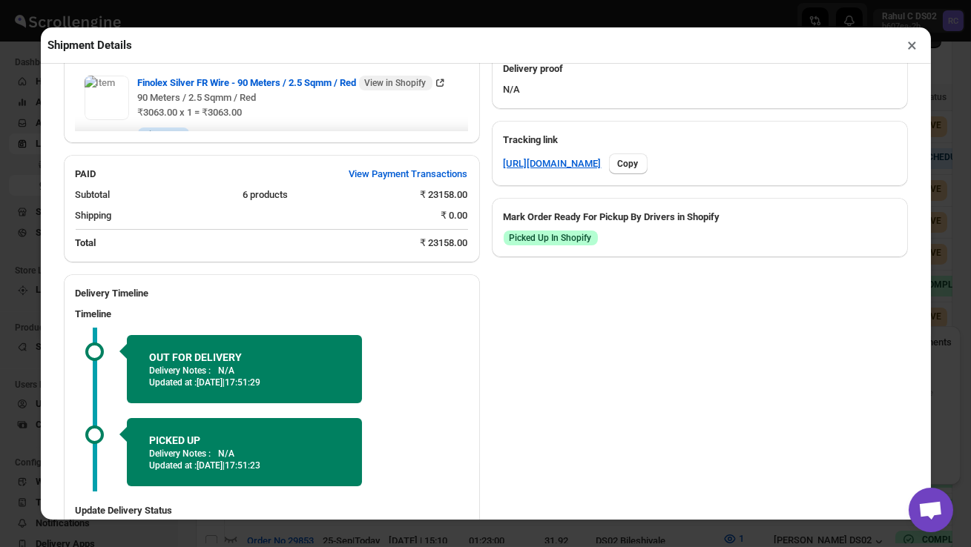
scroll to position [823, 0]
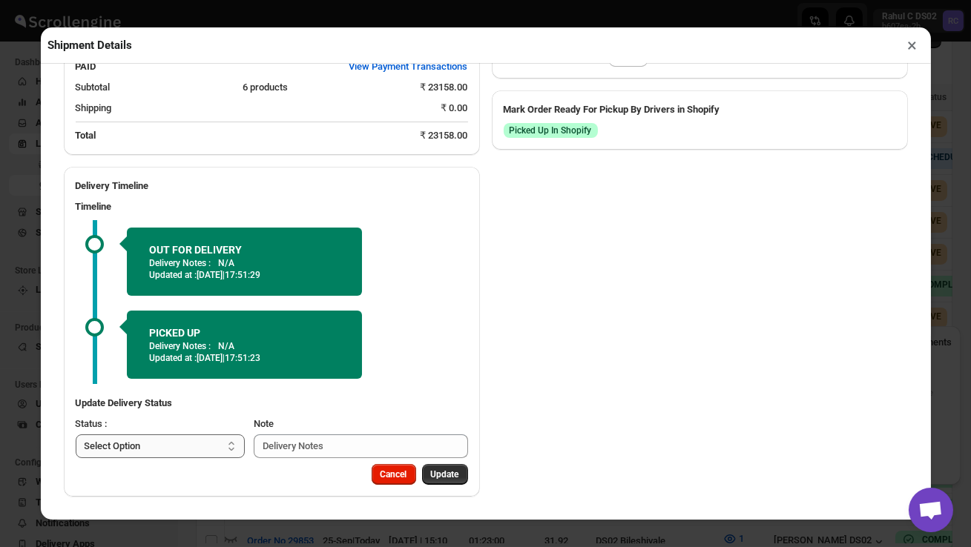
click at [197, 450] on select "Select Option PICKED UP OUT FOR DELIVERY RESCHEDULE DELIVERED CANCELLED" at bounding box center [161, 447] width 170 height 24
select select "DELIVERED"
click at [447, 475] on span "Update" at bounding box center [445, 475] width 28 height 12
select select
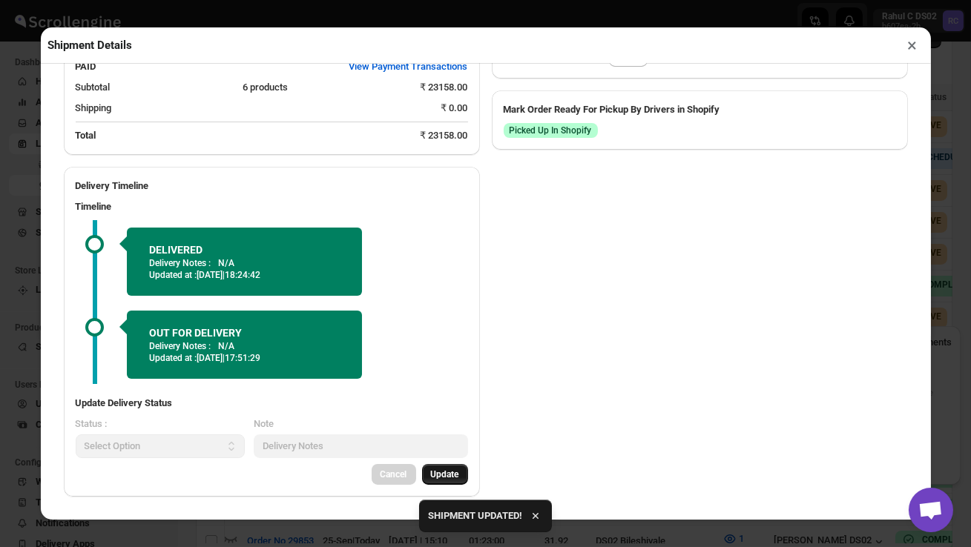
click at [910, 45] on button "×" at bounding box center [913, 45] width 22 height 21
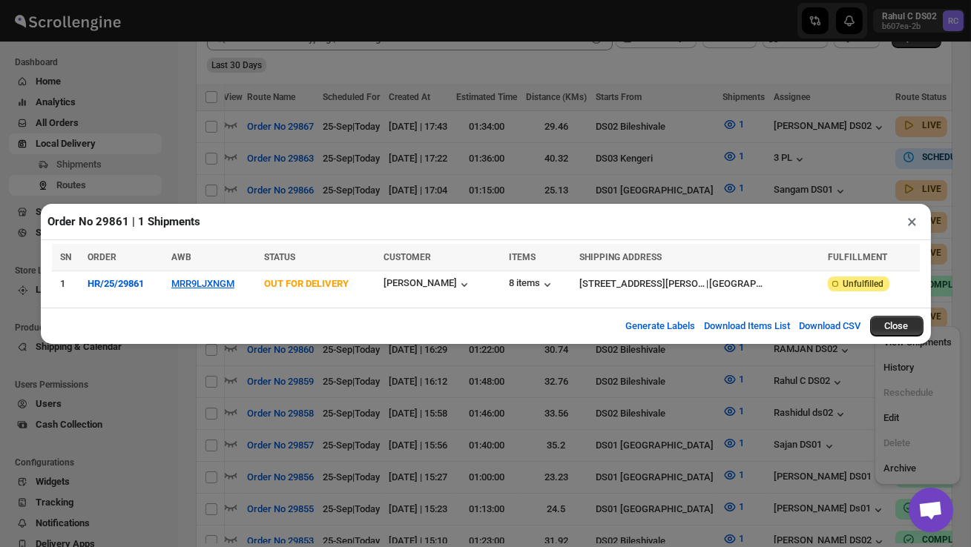
click at [909, 224] on button "×" at bounding box center [913, 221] width 22 height 21
